Goal: Task Accomplishment & Management: Complete application form

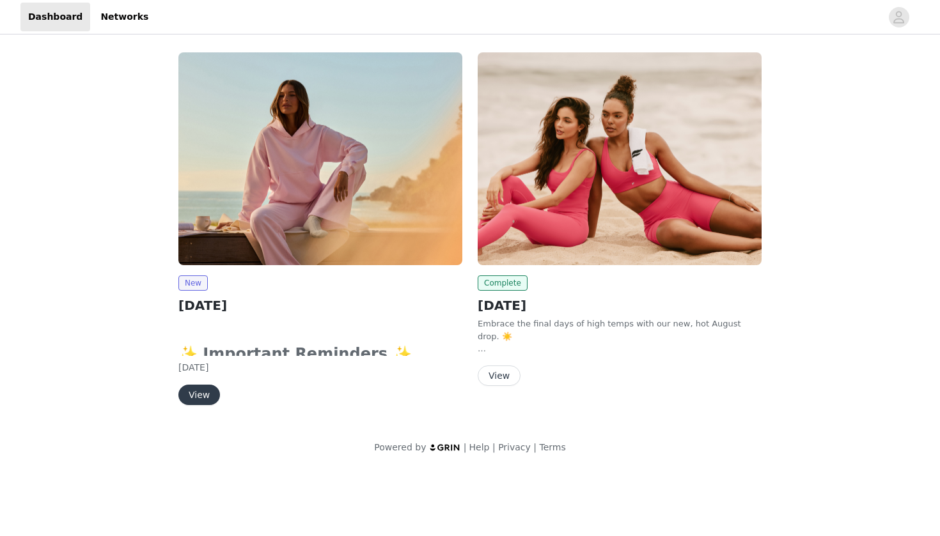
click at [201, 391] on button "View" at bounding box center [199, 395] width 42 height 20
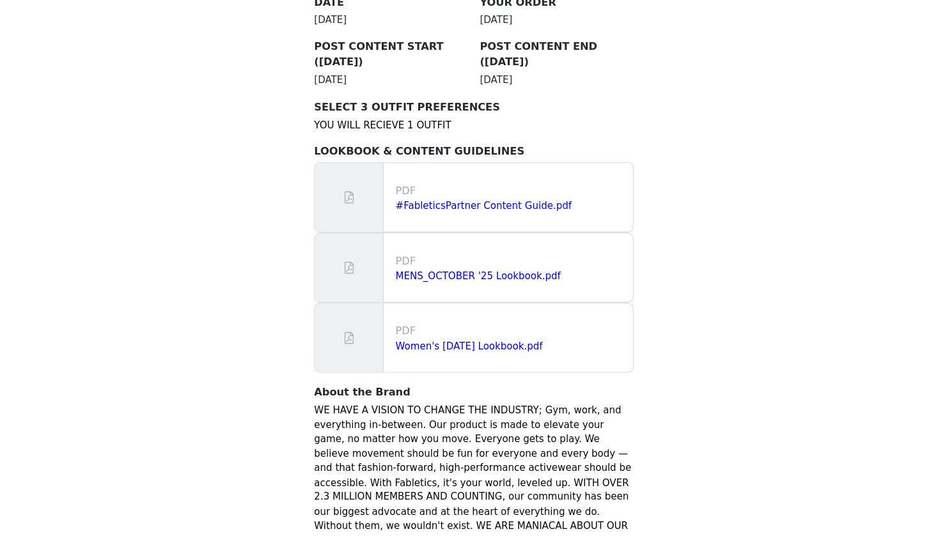
scroll to position [690, 0]
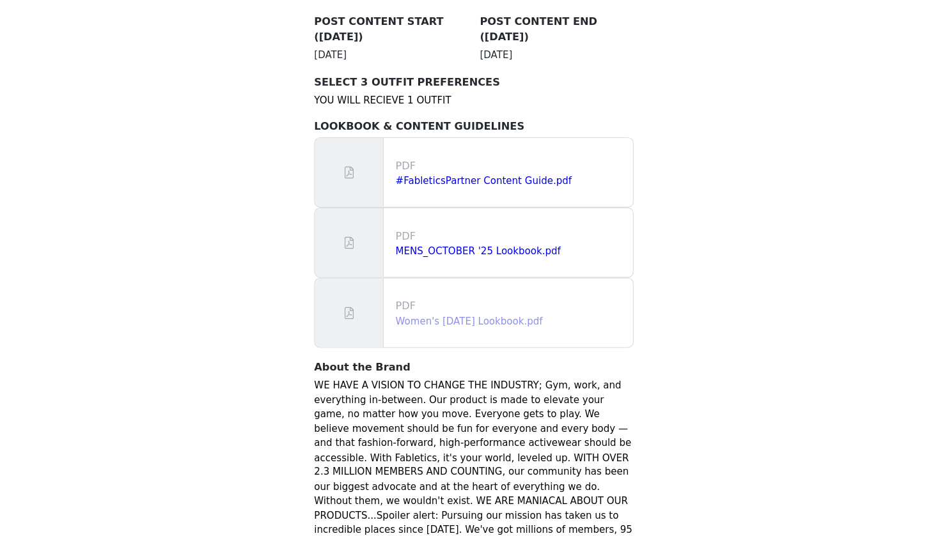
click at [407, 345] on link "Women's [DATE] Lookbook.pdf" at bounding box center [465, 350] width 127 height 10
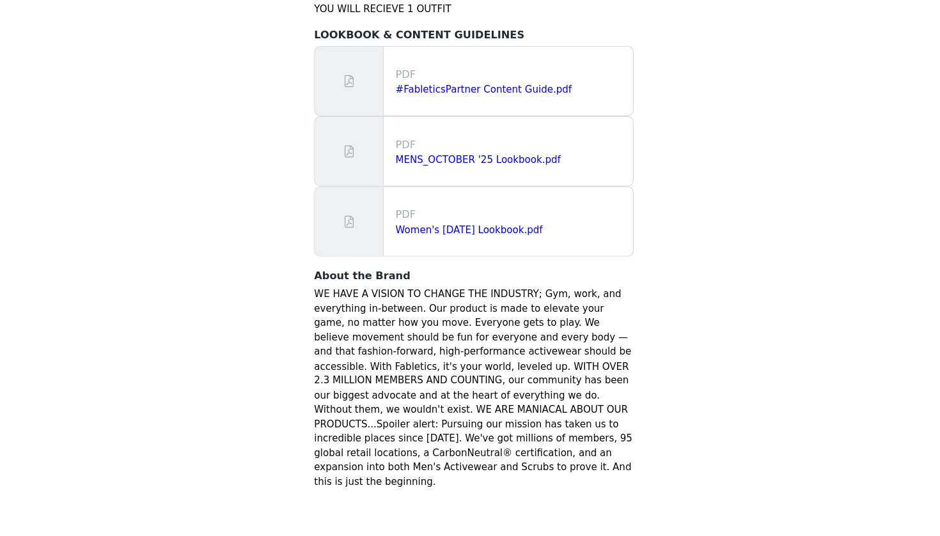
scroll to position [768, 0]
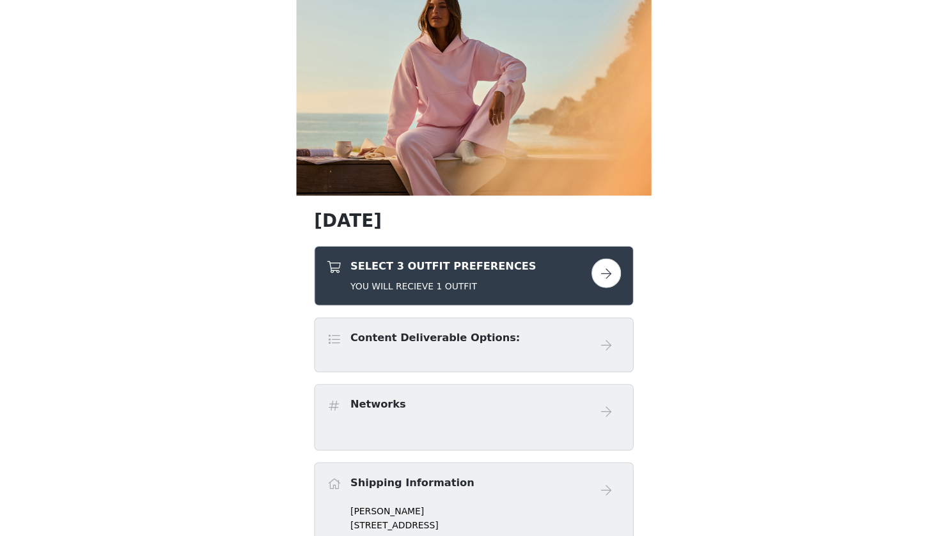
click at [426, 358] on div "Content Deliverable Options:" at bounding box center [436, 367] width 146 height 19
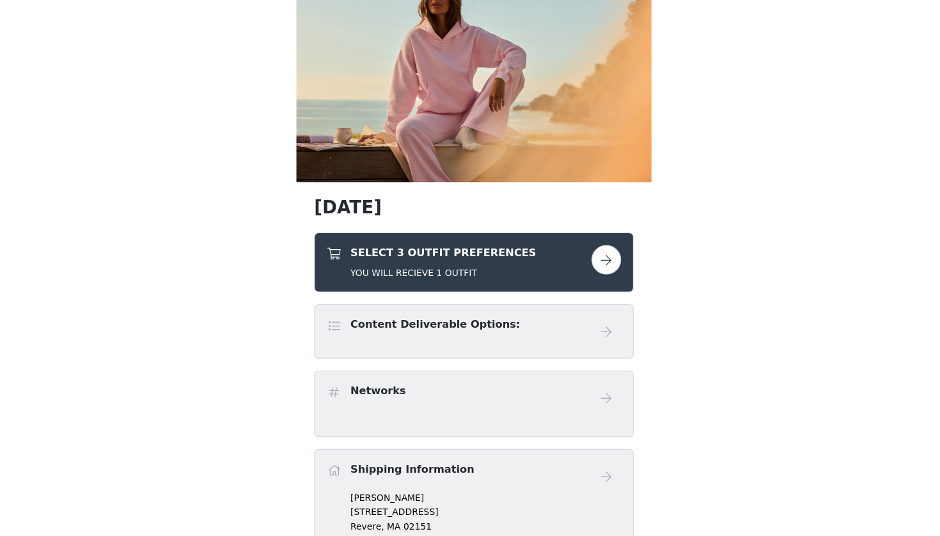
click at [571, 284] on button "button" at bounding box center [584, 297] width 26 height 26
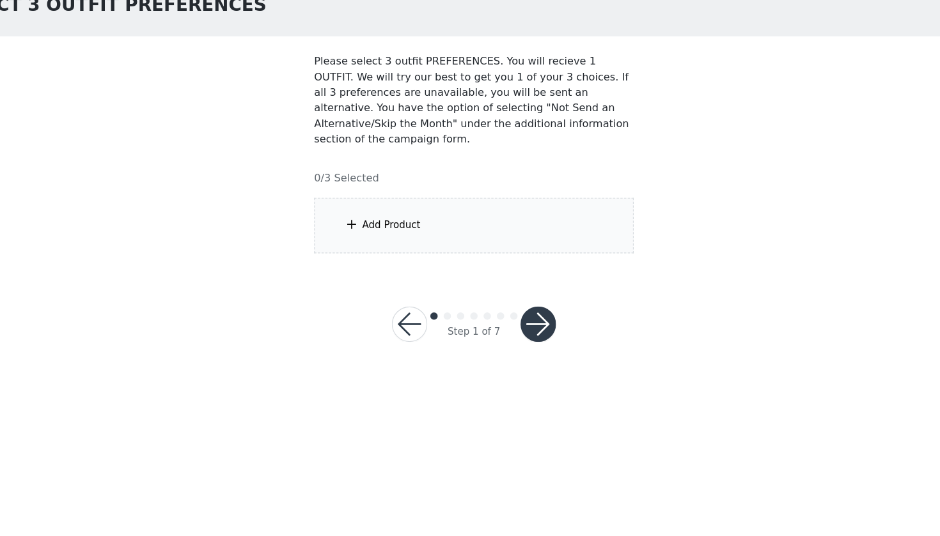
click at [485, 244] on div "Add Product" at bounding box center [470, 268] width 276 height 48
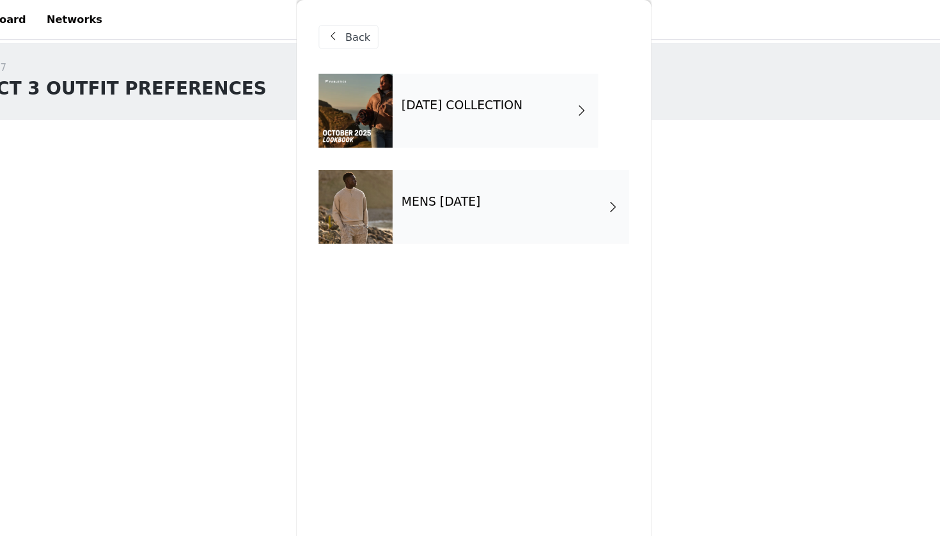
click at [449, 102] on div "OCTOBER 2025 COLLECTION" at bounding box center [488, 96] width 178 height 64
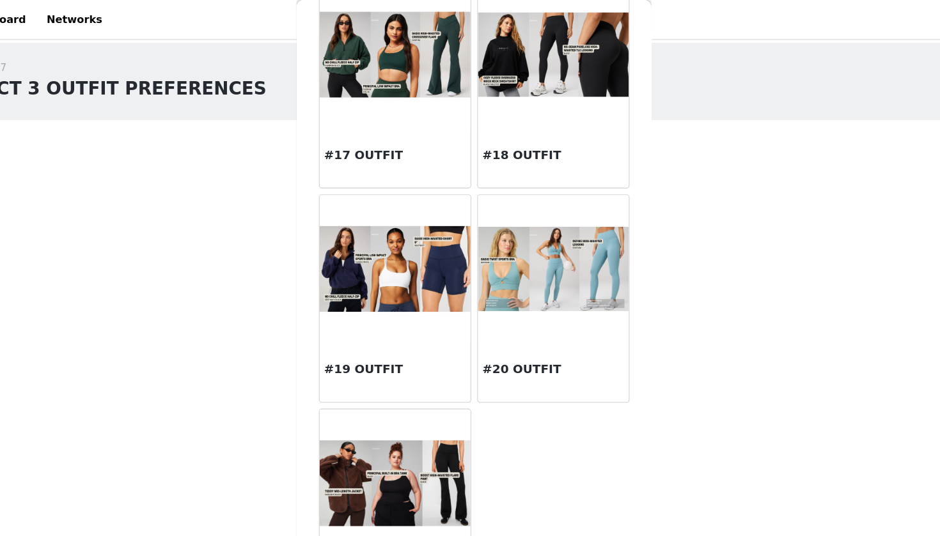
scroll to position [1379, 0]
click at [358, 417] on img at bounding box center [401, 418] width 130 height 75
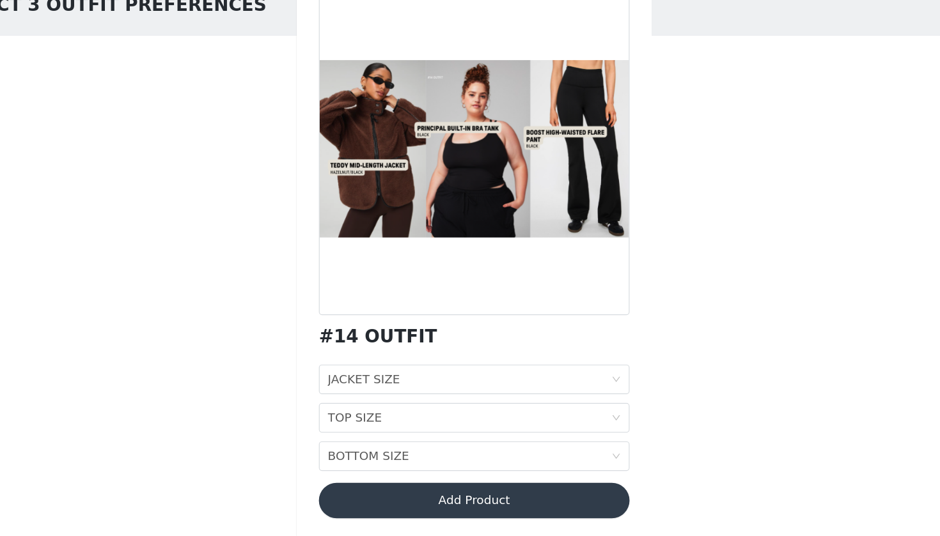
scroll to position [0, 0]
click at [368, 389] on div "JACKET SIZE JACKET SIZE" at bounding box center [465, 401] width 245 height 24
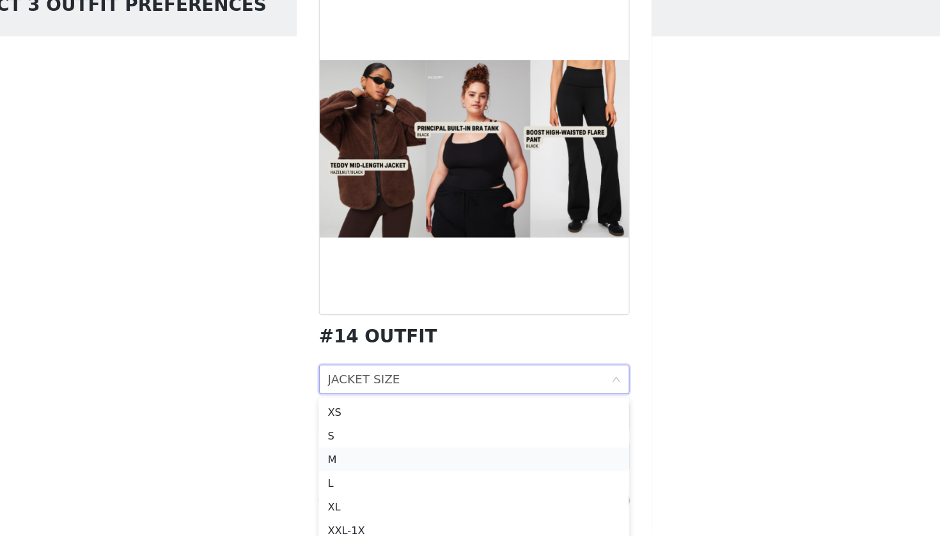
click at [355, 463] on div "M" at bounding box center [469, 470] width 253 height 14
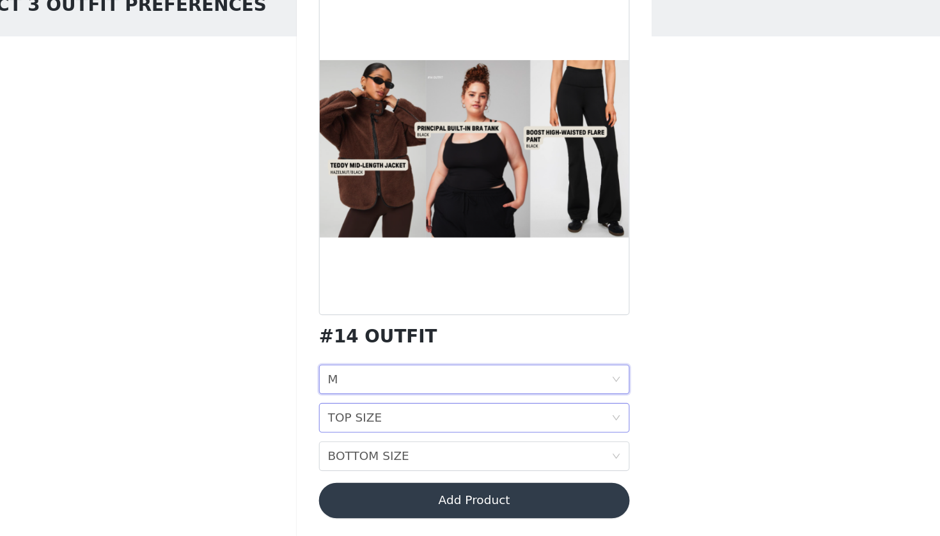
click at [343, 422] on div "TOP SIZE" at bounding box center [366, 434] width 47 height 24
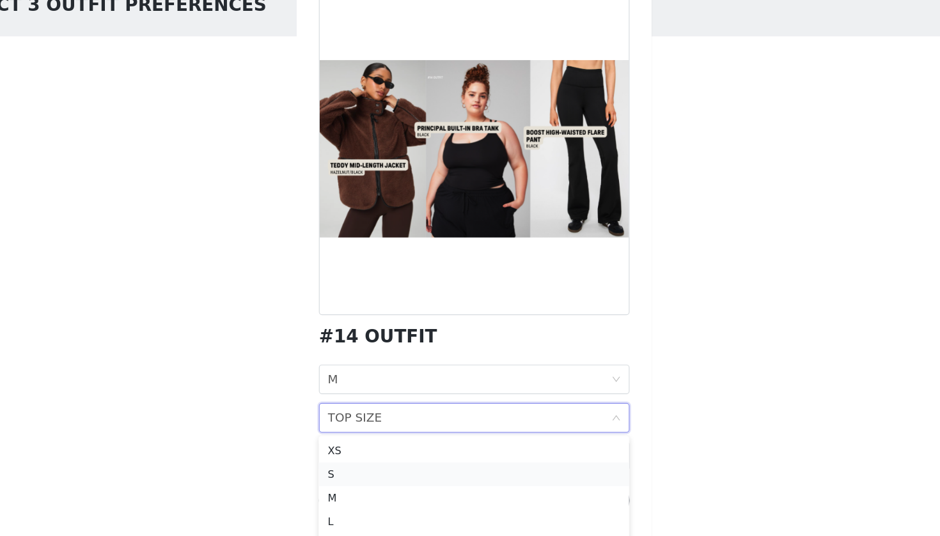
click at [343, 476] on div "S" at bounding box center [469, 483] width 253 height 14
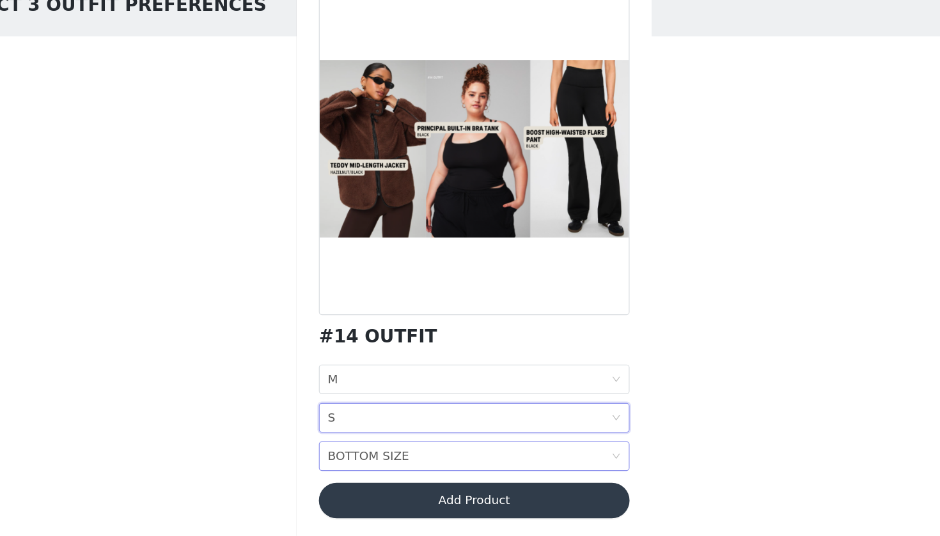
click at [343, 455] on div "BOTTOM SIZE" at bounding box center [378, 467] width 70 height 24
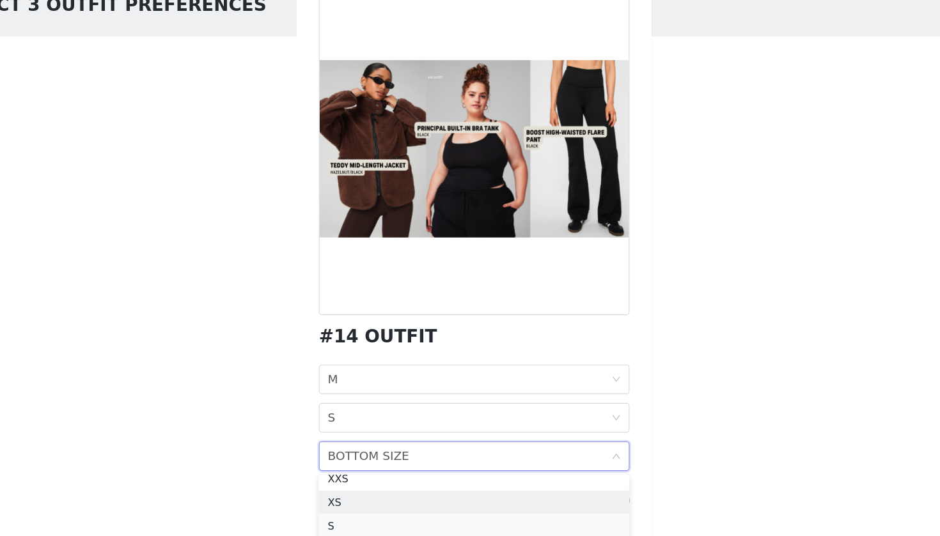
scroll to position [9, 0]
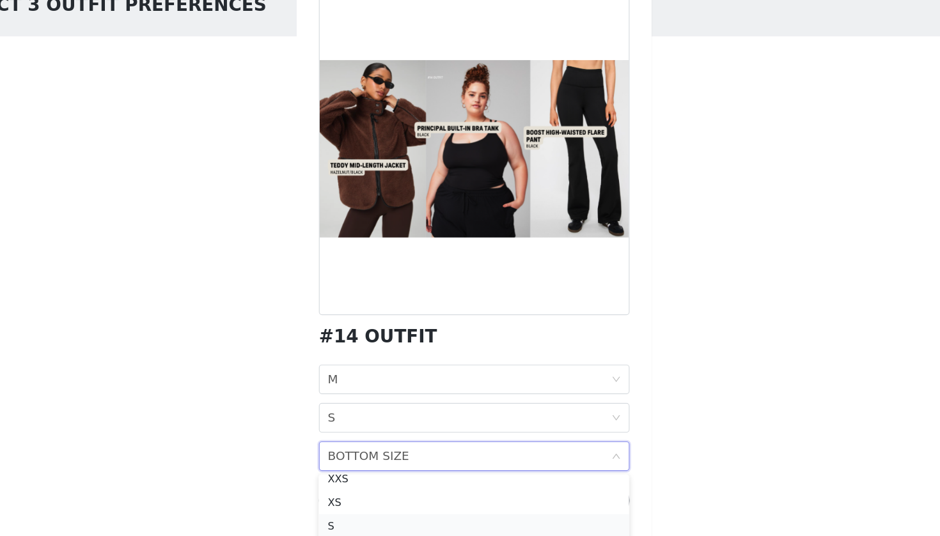
click at [343, 520] on div "S" at bounding box center [469, 527] width 253 height 14
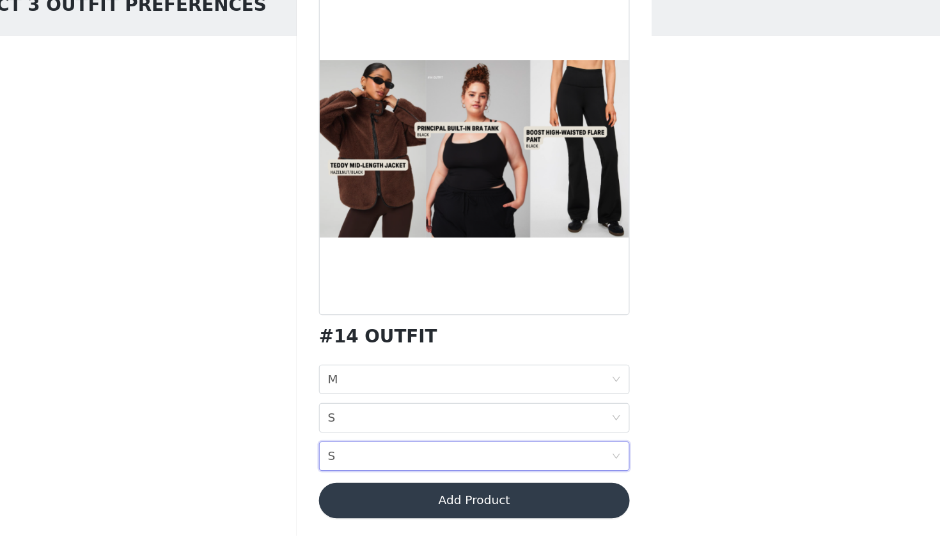
scroll to position [0, 0]
click at [343, 389] on div "JACKET SIZE M" at bounding box center [465, 401] width 245 height 24
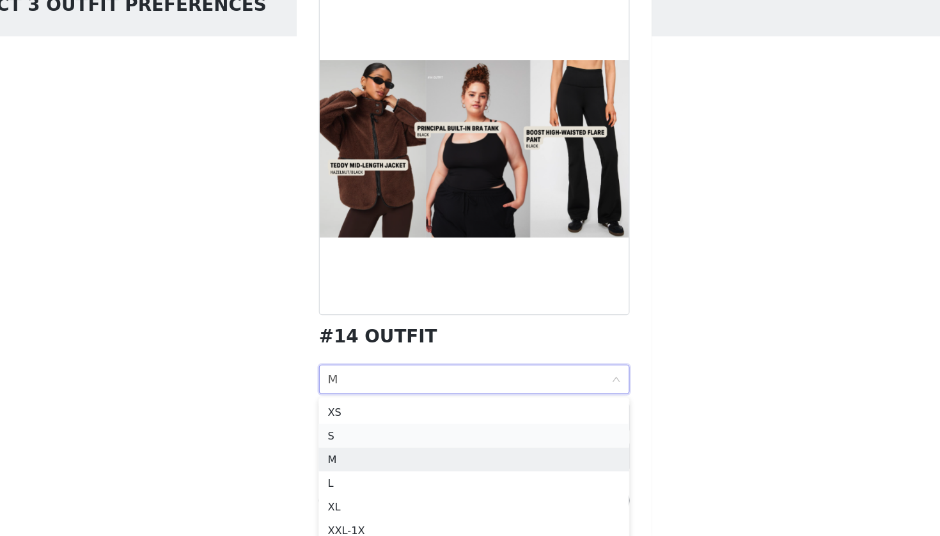
click at [343, 442] on div "S" at bounding box center [469, 449] width 253 height 14
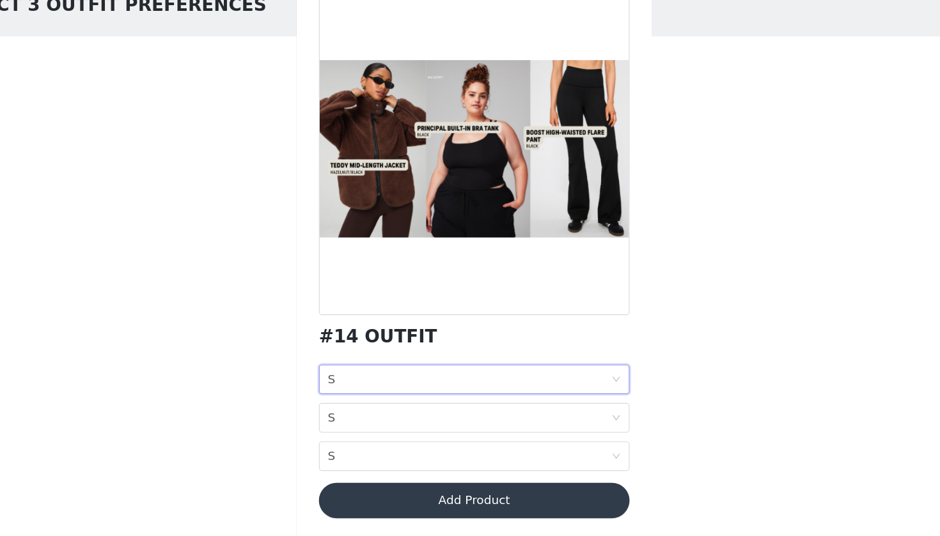
click at [382, 490] on button "Add Product" at bounding box center [470, 505] width 268 height 31
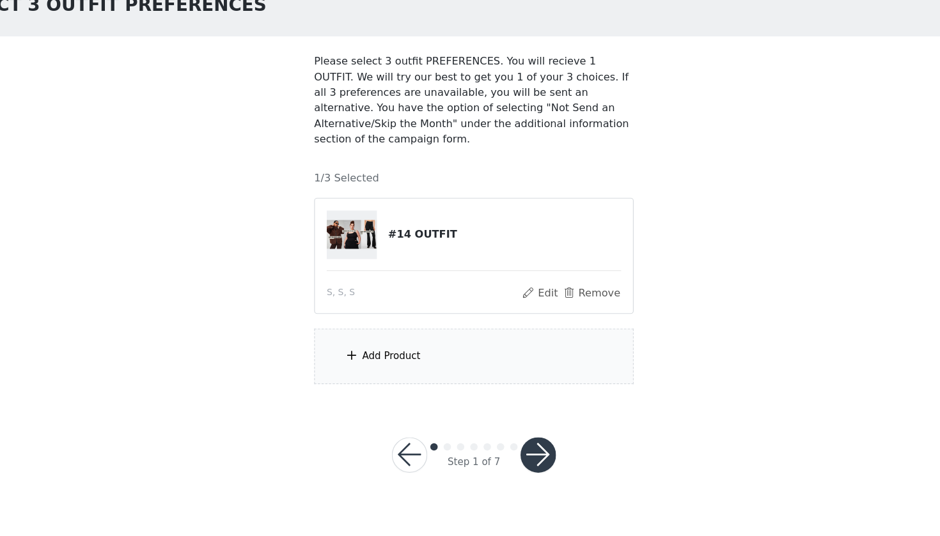
click at [363, 357] on div "Add Product" at bounding box center [470, 381] width 276 height 48
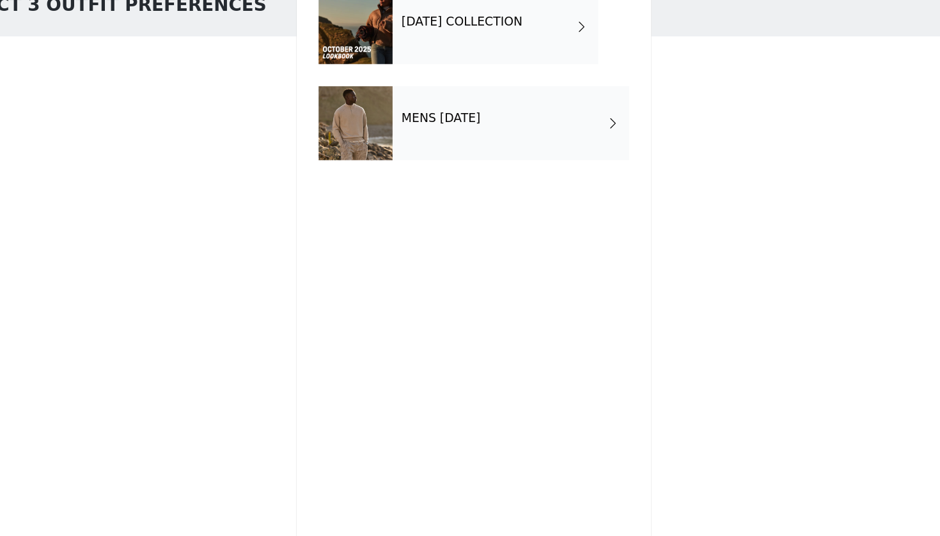
click at [407, 86] on h4 "OCTOBER 2025 COLLECTION" at bounding box center [459, 92] width 105 height 12
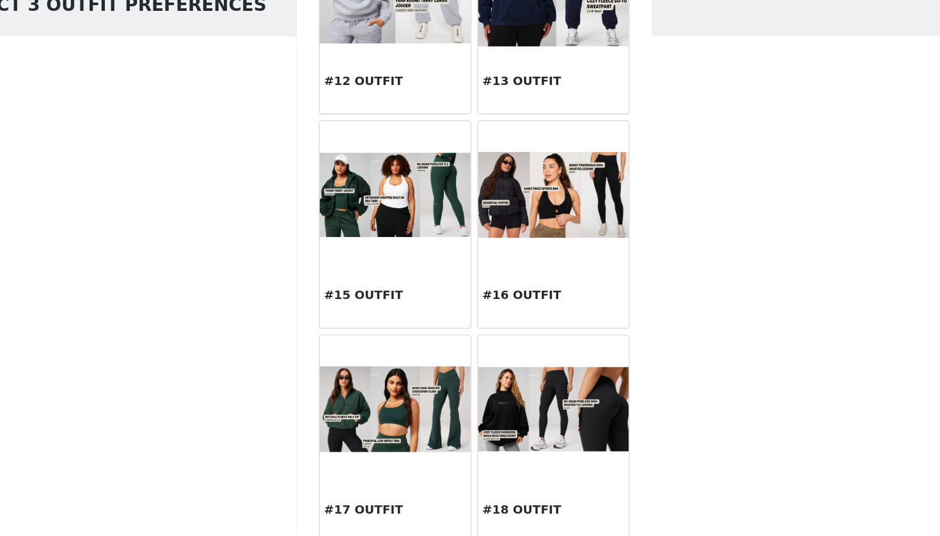
scroll to position [988, 0]
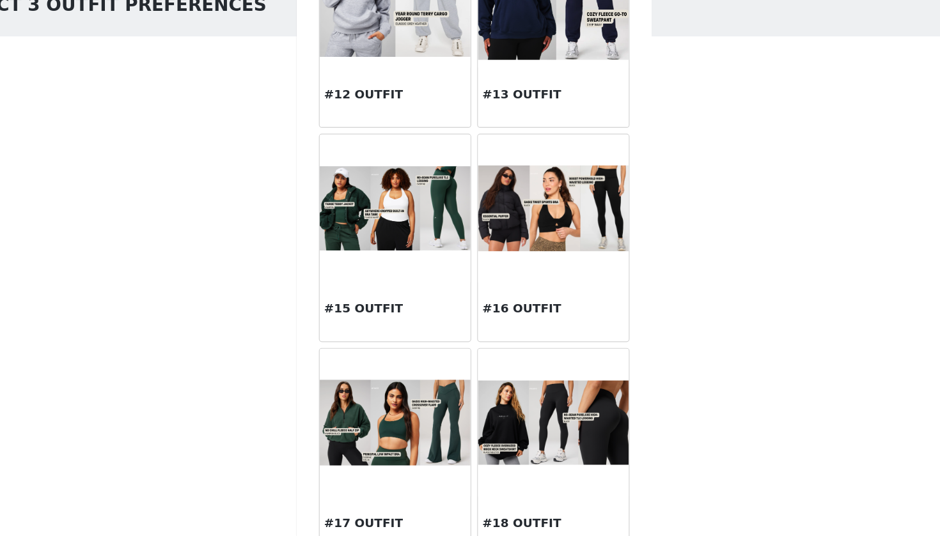
click at [477, 332] on h3 "#16 OUTFIT" at bounding box center [538, 339] width 123 height 15
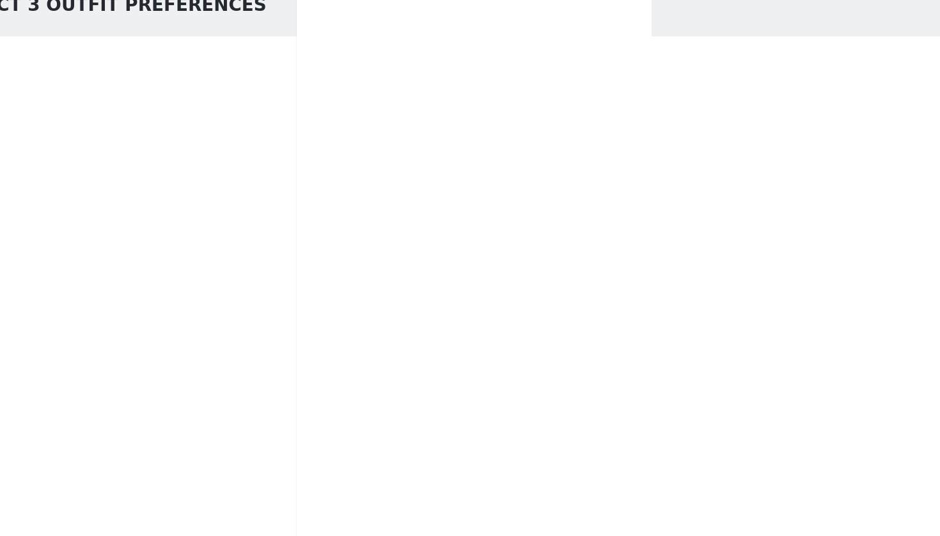
scroll to position [0, 0]
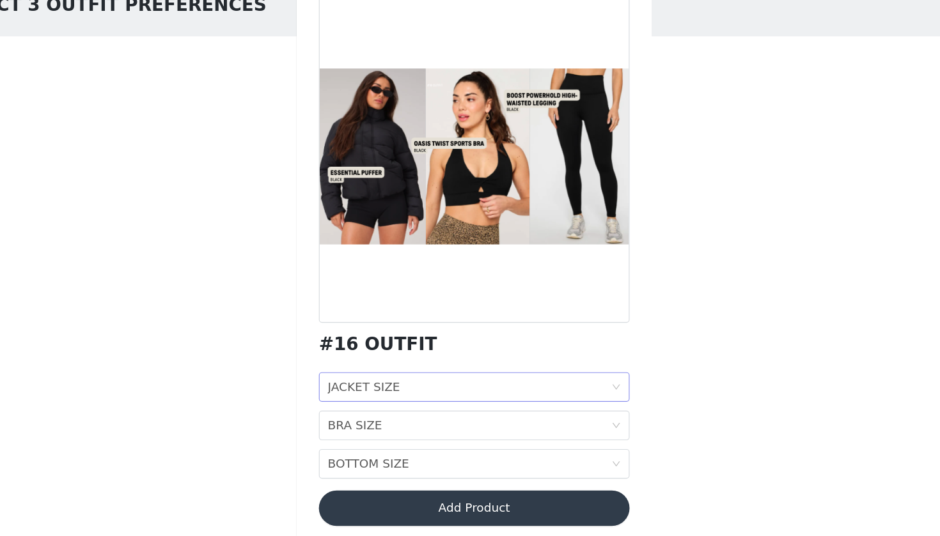
click at [345, 395] on div "JACKET SIZE JACKET SIZE" at bounding box center [465, 407] width 245 height 24
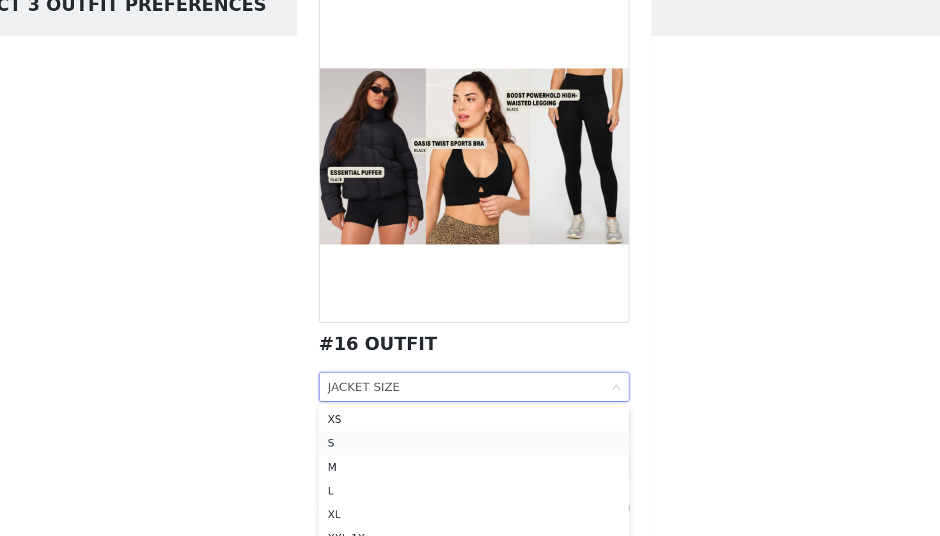
click at [343, 449] on div "S" at bounding box center [469, 456] width 253 height 14
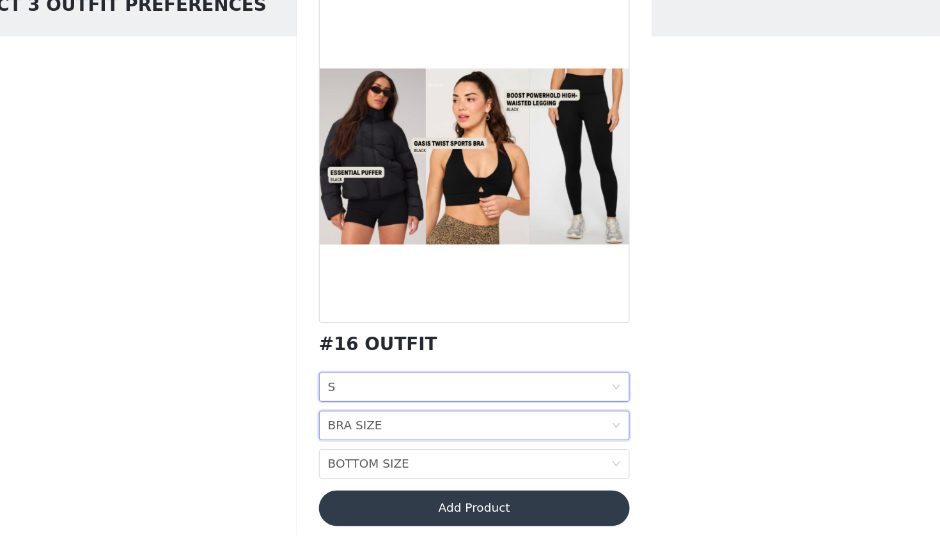
click at [343, 428] on div "BRA SIZE" at bounding box center [366, 440] width 47 height 24
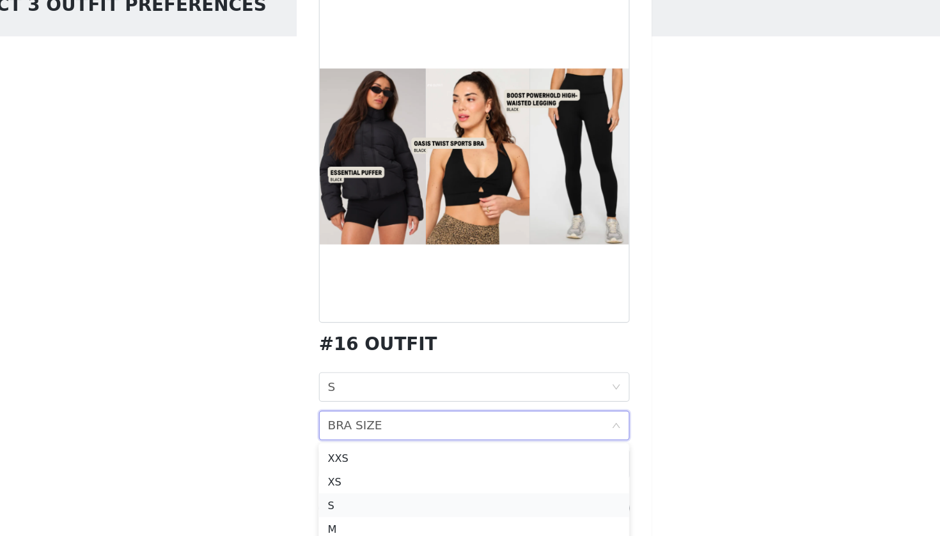
click at [343, 502] on div "S" at bounding box center [469, 509] width 253 height 14
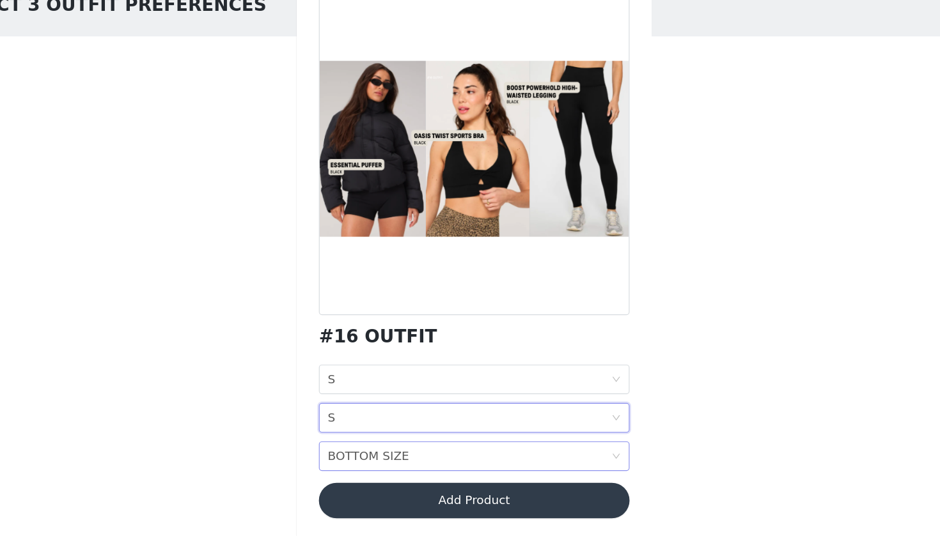
scroll to position [6, 0]
click at [343, 455] on div "BOTTOM SIZE" at bounding box center [378, 467] width 70 height 24
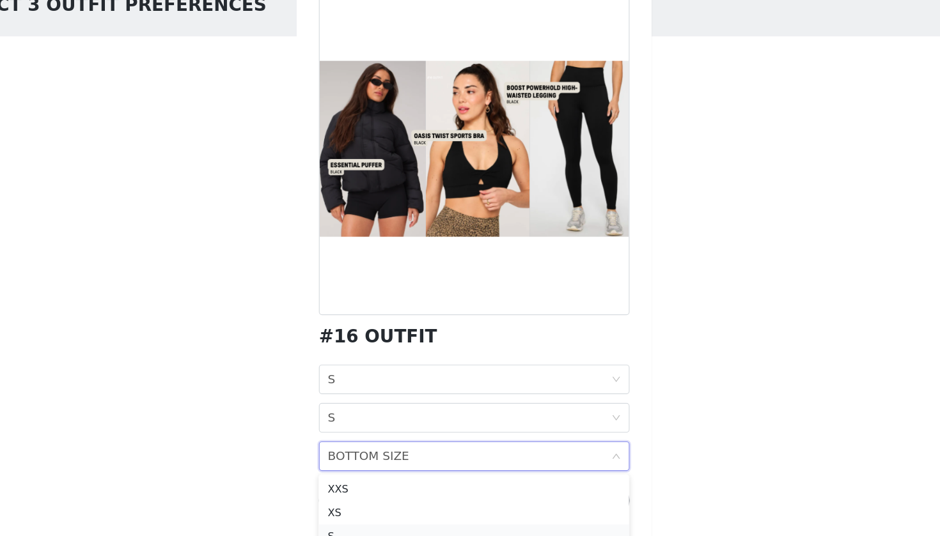
click at [336, 526] on li "S" at bounding box center [470, 536] width 268 height 20
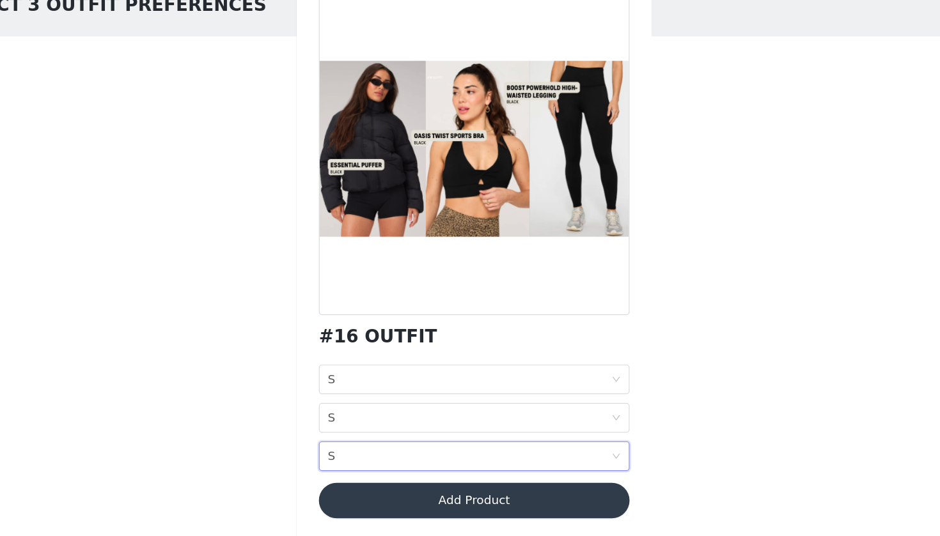
click at [343, 490] on button "Add Product" at bounding box center [470, 505] width 268 height 31
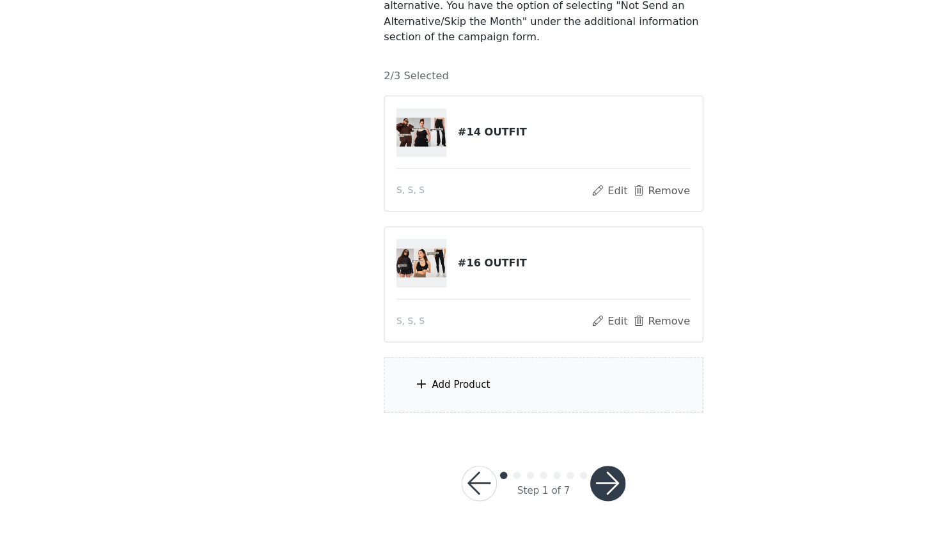
scroll to position [88, 0]
click at [533, 476] on button "button" at bounding box center [525, 491] width 31 height 31
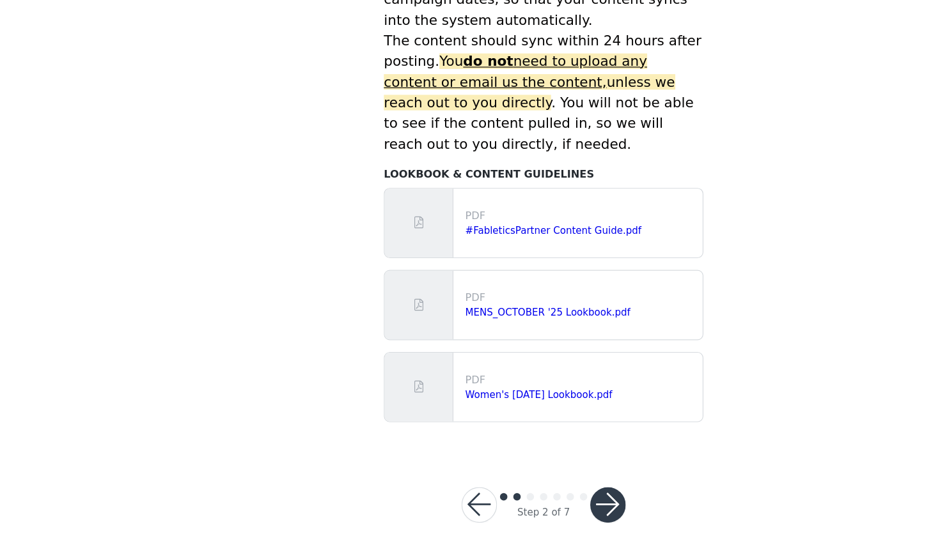
scroll to position [532, 0]
click at [531, 494] on button "button" at bounding box center [525, 509] width 31 height 31
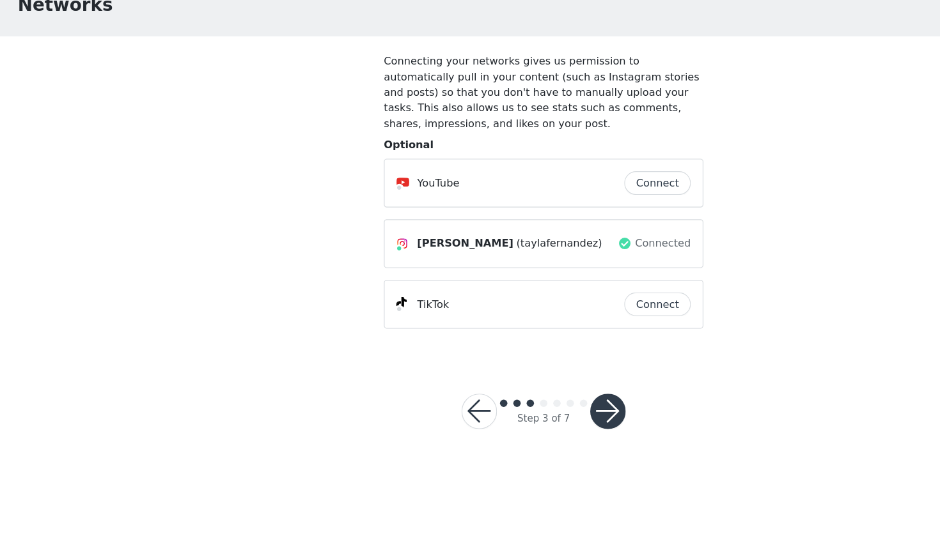
click at [533, 413] on button "button" at bounding box center [525, 428] width 31 height 31
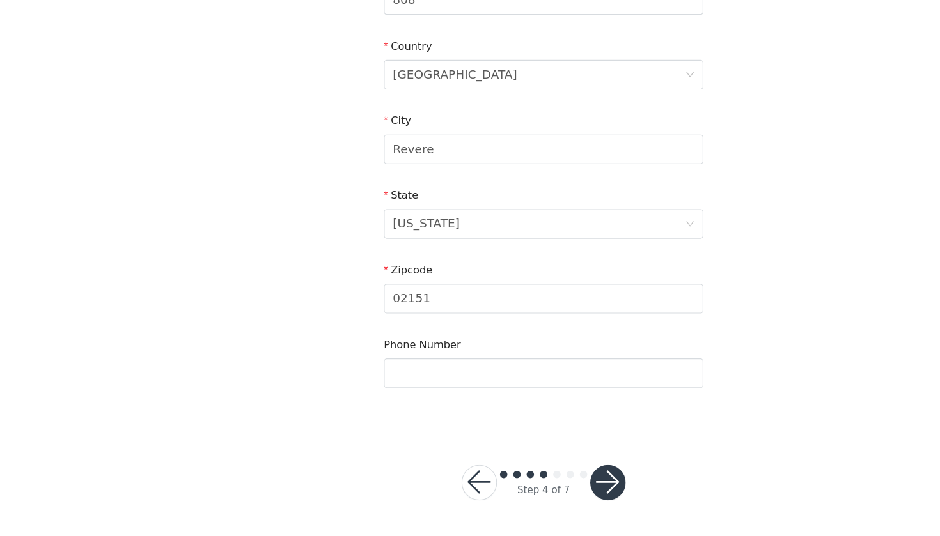
scroll to position [335, 0]
click at [525, 476] on button "button" at bounding box center [525, 491] width 31 height 31
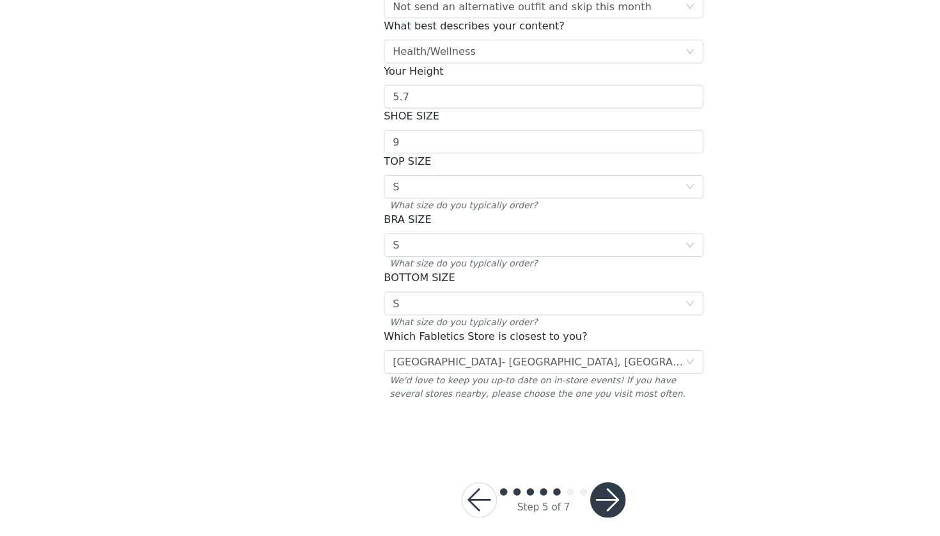
scroll to position [151, 0]
click at [530, 490] on button "button" at bounding box center [525, 505] width 31 height 31
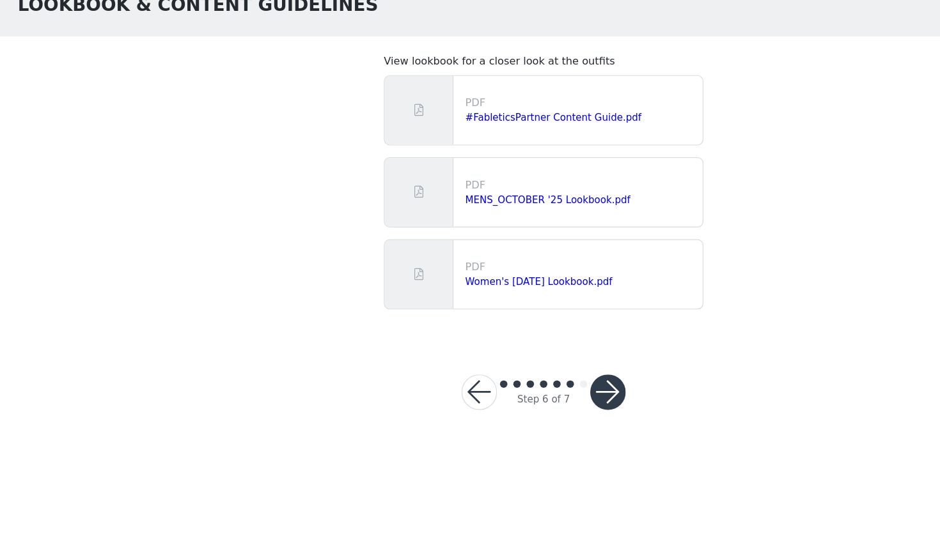
click at [524, 396] on button "button" at bounding box center [525, 411] width 31 height 31
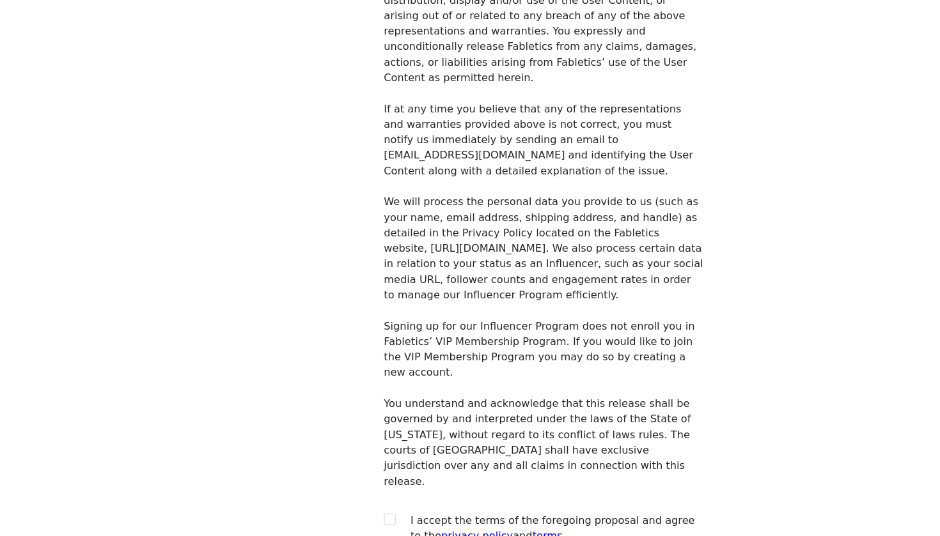
scroll to position [913, 0]
click at [338, 517] on input "checkbox" at bounding box center [336, 521] width 9 height 9
checkbox input "true"
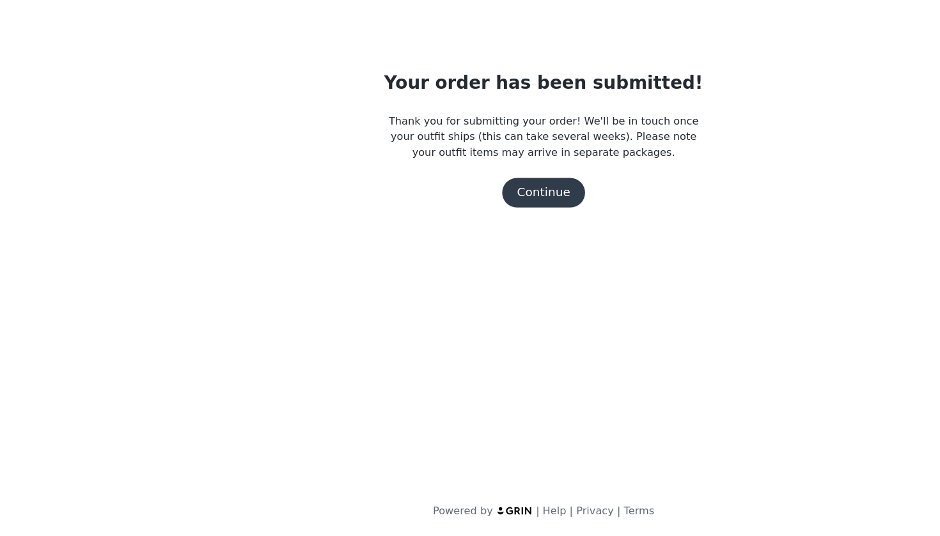
click at [477, 226] on button "Continue" at bounding box center [470, 239] width 72 height 26
